Goal: Task Accomplishment & Management: Use online tool/utility

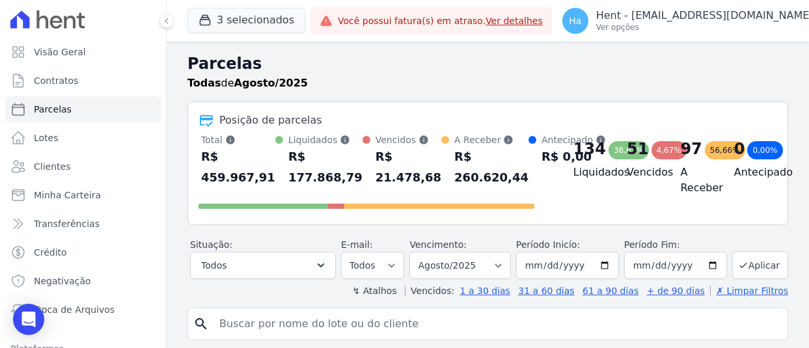
select select
click at [230, 10] on button "3 selecionados" at bounding box center [246, 20] width 118 height 25
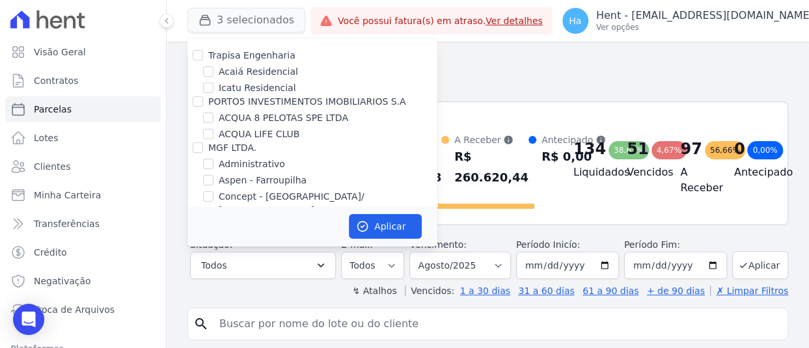
scroll to position [4777, 0]
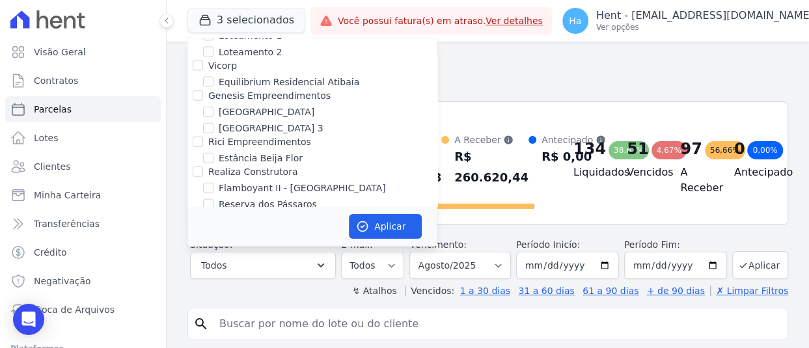
click at [200, 213] on input "FLEX PARTICIPACOES LTDA" at bounding box center [198, 218] width 10 height 10
checkbox input "true"
click at [370, 225] on button "Aplicar" at bounding box center [385, 226] width 73 height 25
select select
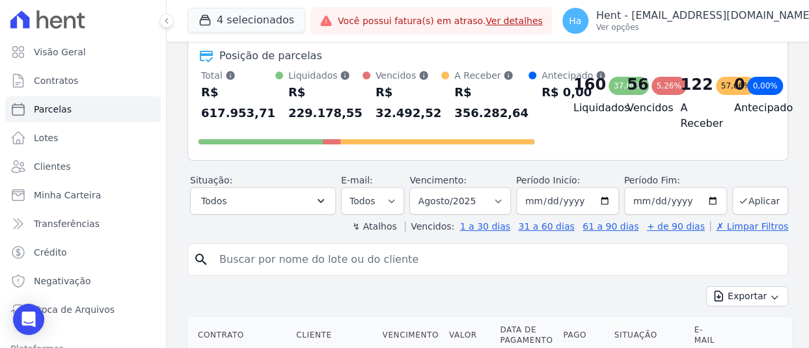
scroll to position [65, 0]
click at [499, 202] on select "Filtrar por período ──────── Todos os meses Outubro/2019 Novembro/2019 Dezembro…" at bounding box center [459, 200] width 101 height 27
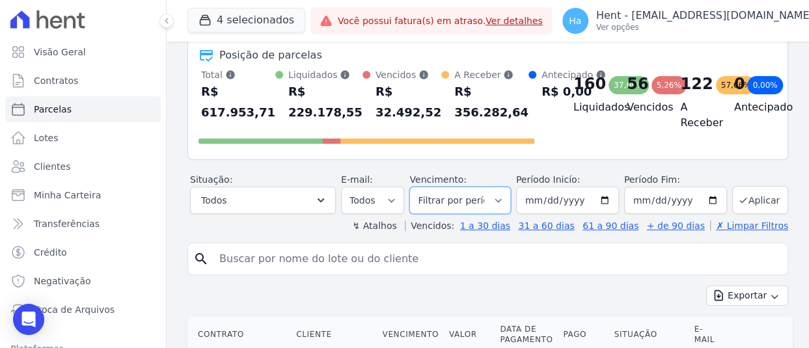
click at [412, 187] on select "Filtrar por período ──────── Todos os meses Outubro/2019 Novembro/2019 Dezembro…" at bounding box center [459, 200] width 101 height 27
click at [503, 199] on select "Filtrar por período ──────── Todos os meses Outubro/2019 Novembro/2019 Dezembro…" at bounding box center [459, 200] width 101 height 27
select select "all"
click at [412, 187] on select "Filtrar por período ──────── Todos os meses Outubro/2019 Novembro/2019 Dezembro…" at bounding box center [459, 200] width 101 height 27
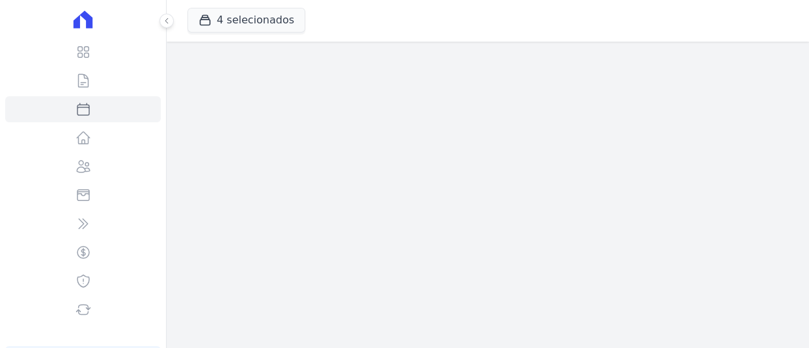
select select
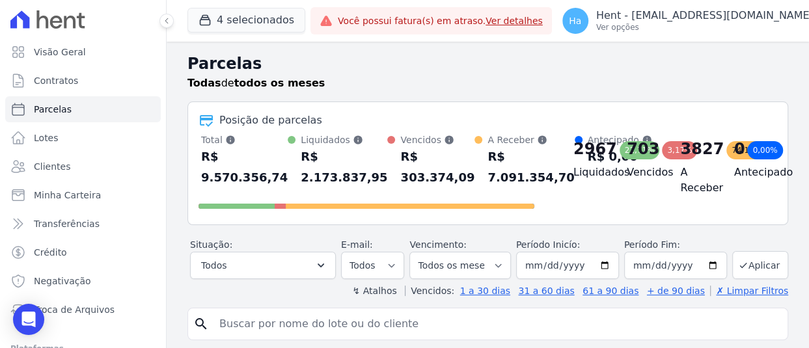
click at [426, 328] on input "search" at bounding box center [496, 324] width 571 height 26
paste input "Kleber Cesar"
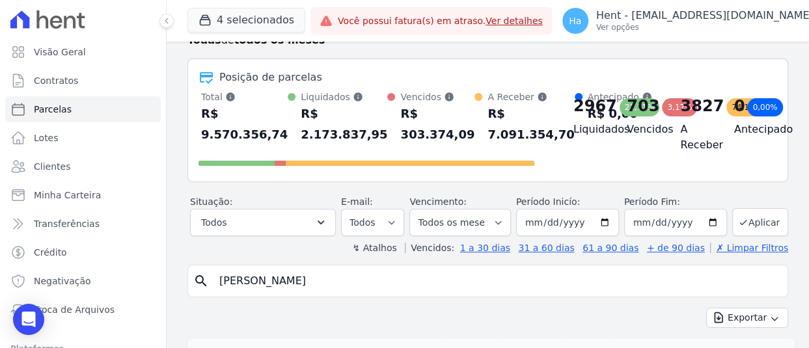
scroll to position [65, 0]
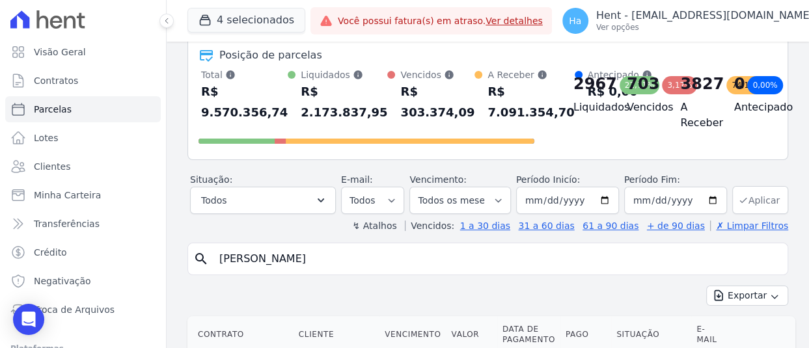
type input "Kleber Cesar"
click at [756, 199] on button "Aplicar" at bounding box center [760, 200] width 56 height 28
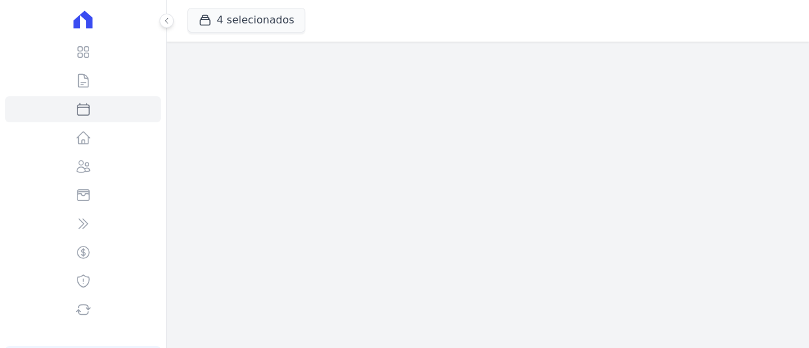
select select
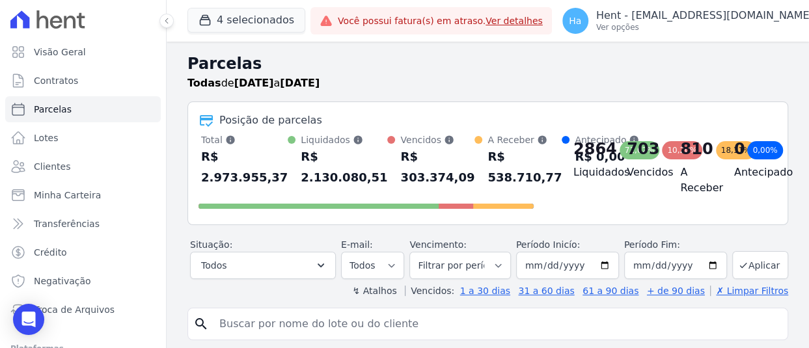
click at [286, 327] on input "search" at bounding box center [496, 324] width 571 height 26
paste input "Kleber Cesar"
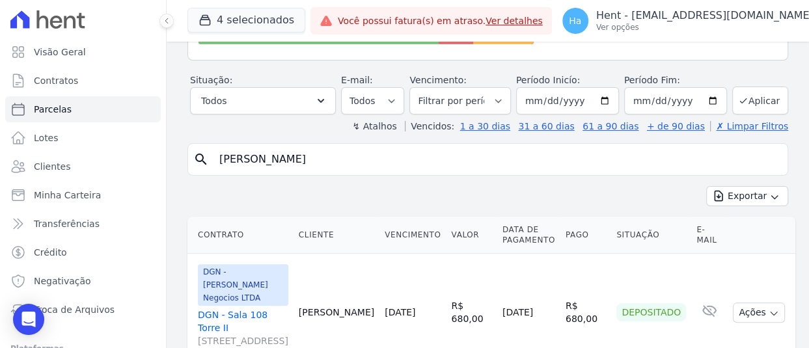
scroll to position [195, 0]
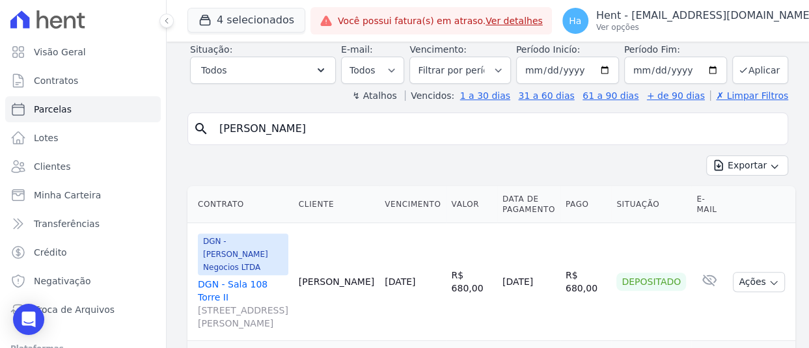
type input "Kleber Cesar"
select select
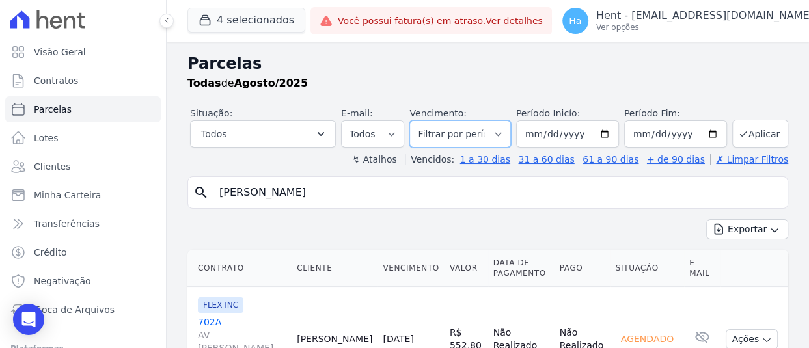
click at [510, 130] on select "Filtrar por período ──────── Todos os meses Outubro/2019 Novembro/2019 Dezembro…" at bounding box center [459, 133] width 101 height 27
select select "all"
click at [412, 120] on select "Filtrar por período ──────── Todos os meses Outubro/2019 Novembro/2019 Dezembro…" at bounding box center [459, 133] width 101 height 27
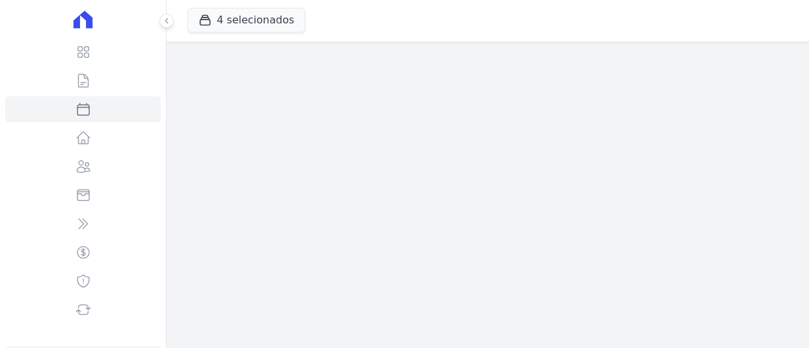
select select
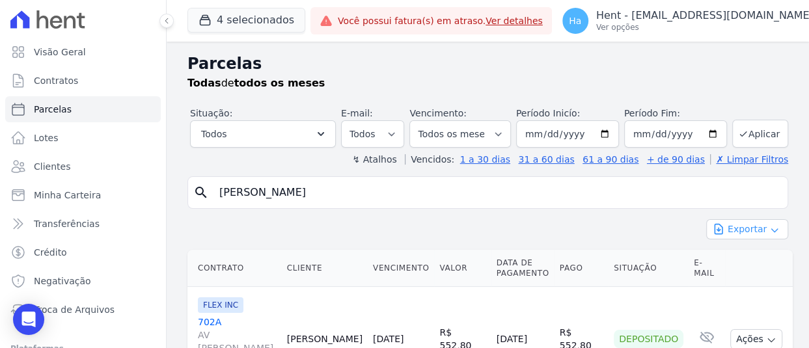
click at [769, 227] on icon "button" at bounding box center [774, 230] width 10 height 10
click at [750, 281] on span "Exportar CSV" at bounding box center [745, 282] width 69 height 13
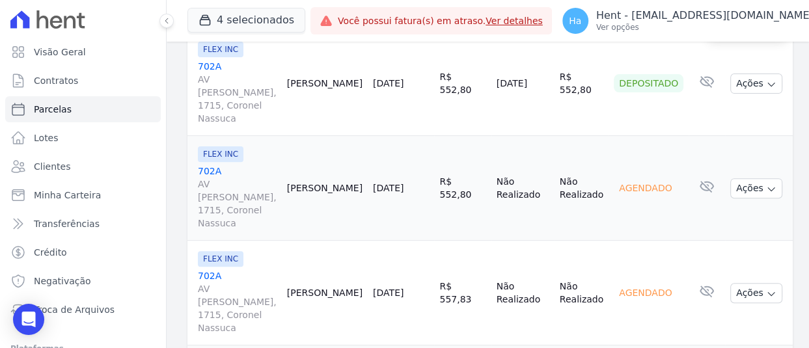
scroll to position [260, 0]
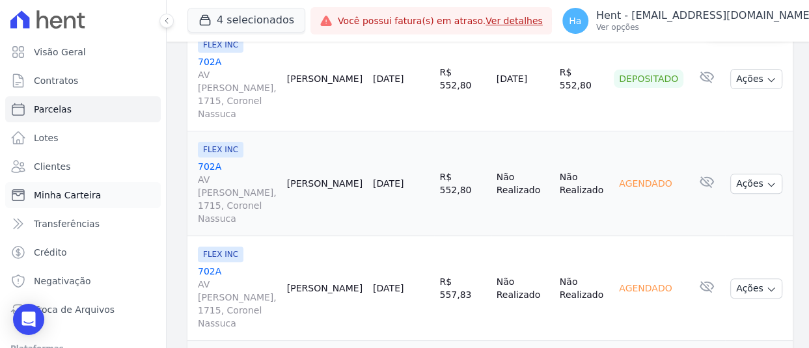
click at [86, 196] on span "Minha Carteira" at bounding box center [67, 195] width 67 height 13
